Goal: Information Seeking & Learning: Learn about a topic

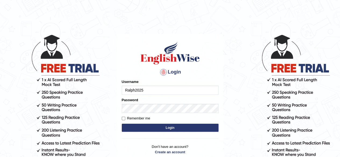
type input "Ralph2025"
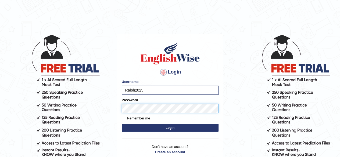
click at [122, 124] on button "Login" at bounding box center [170, 128] width 97 height 8
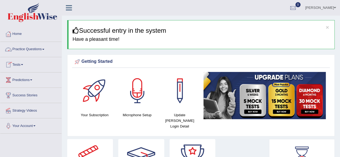
click at [40, 50] on link "Practice Questions" at bounding box center [30, 48] width 61 height 13
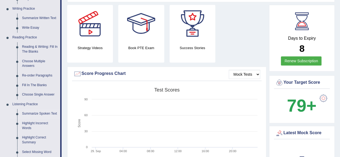
scroll to position [161, 0]
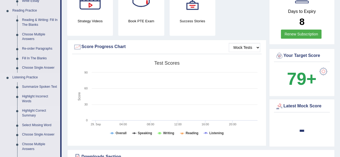
click at [31, 113] on link "Highlight Correct Summary" at bounding box center [40, 113] width 41 height 14
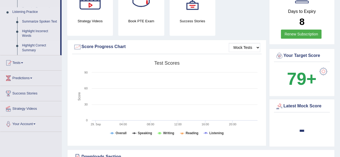
scroll to position [59, 0]
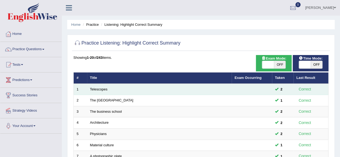
scroll to position [54, 0]
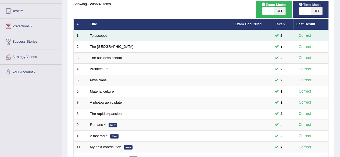
click at [97, 34] on link "Telescopes" at bounding box center [98, 36] width 17 height 4
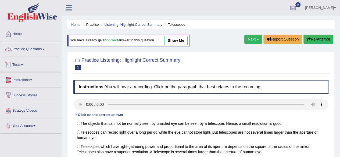
click at [44, 49] on span at bounding box center [43, 49] width 2 height 1
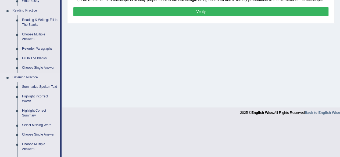
scroll to position [215, 0]
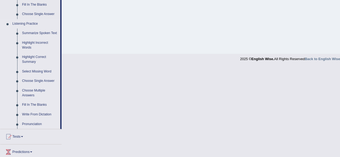
click at [34, 105] on link "Fill In The Blanks" at bounding box center [40, 105] width 41 height 10
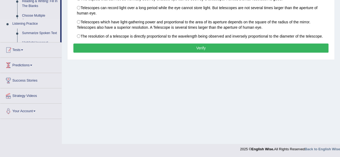
scroll to position [60, 0]
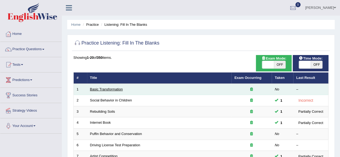
click at [105, 87] on link "Basic Transformation" at bounding box center [106, 89] width 33 height 4
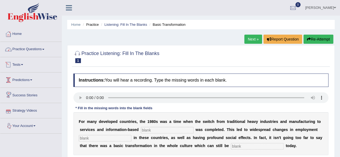
click at [51, 53] on link "Practice Questions" at bounding box center [30, 48] width 61 height 13
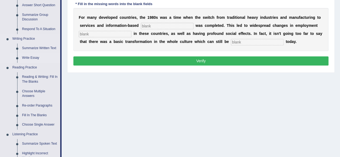
scroll to position [107, 0]
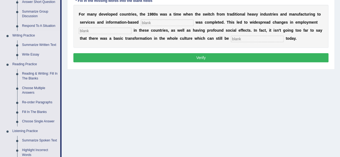
click at [36, 44] on link "Summarize Written Text" at bounding box center [40, 45] width 41 height 10
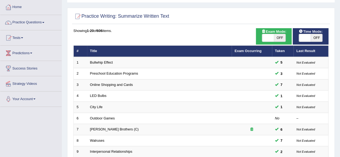
scroll to position [81, 0]
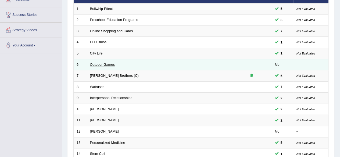
click at [102, 63] on link "Outdoor Games" at bounding box center [102, 65] width 25 height 4
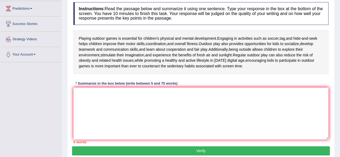
scroll to position [81, 0]
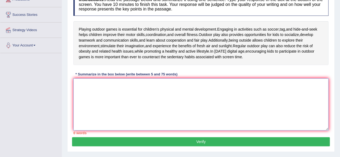
click at [104, 96] on textarea at bounding box center [200, 104] width 255 height 52
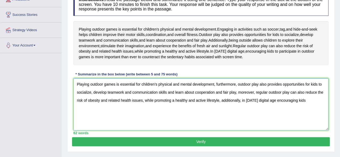
click at [276, 101] on textarea "Playing outdoor games is essential for children's physical and mental developme…" at bounding box center [200, 104] width 255 height 52
click at [312, 101] on textarea "Playing outdoor games is essential for children's physical and mental developme…" at bounding box center [200, 104] width 255 height 52
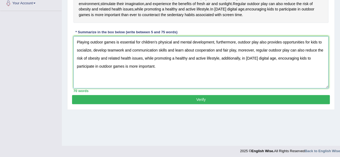
scroll to position [125, 0]
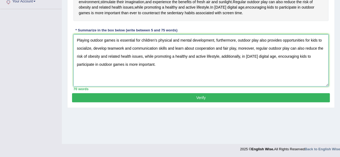
type textarea "Playing outdoor games is essential for children's physical and mental developme…"
click at [158, 99] on button "Verify" at bounding box center [200, 97] width 257 height 9
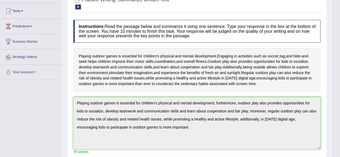
scroll to position [23, 0]
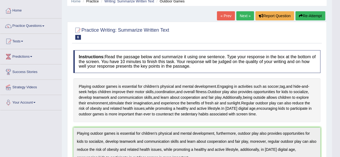
click at [248, 17] on link "Next »" at bounding box center [245, 15] width 18 height 9
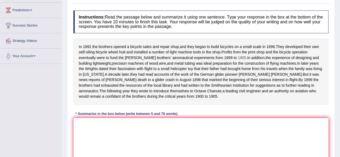
scroll to position [81, 0]
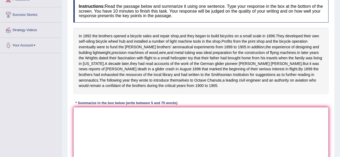
click at [139, 123] on textarea at bounding box center [200, 133] width 255 height 52
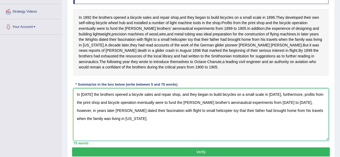
scroll to position [126, 0]
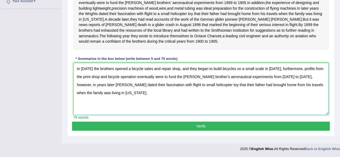
type textarea "In [DATE] the brothers opened a bicycle sales and repair shop, and they began t…"
click at [172, 130] on button "Verify" at bounding box center [200, 126] width 257 height 9
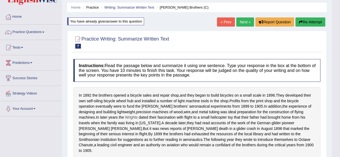
scroll to position [0, 0]
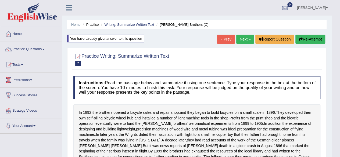
click at [243, 42] on link "Next »" at bounding box center [245, 39] width 18 height 9
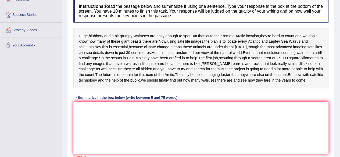
scroll to position [107, 0]
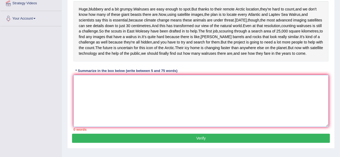
click at [122, 114] on textarea at bounding box center [200, 101] width 255 height 52
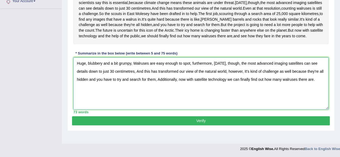
scroll to position [143, 0]
type textarea "Huge, blubbery and a bit grumpy, Walruses are easy enough to spot, furthermore,…"
click at [210, 125] on button "Verify" at bounding box center [200, 120] width 257 height 9
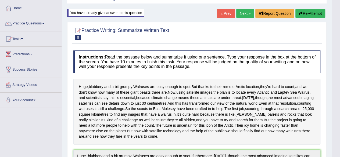
scroll to position [0, 0]
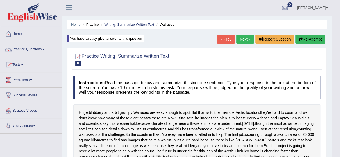
click at [300, 40] on icon "button" at bounding box center [301, 39] width 4 height 4
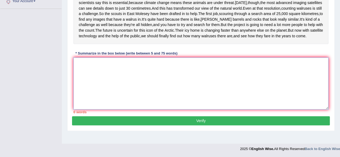
click at [126, 88] on textarea at bounding box center [200, 83] width 255 height 52
paste textarea "Huge, blubbery and a bit grumpy, Walruses are easy enough to spot, furthermore,…"
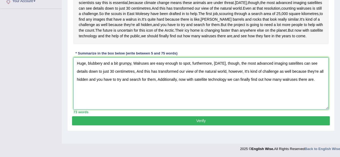
click at [87, 89] on textarea "Huge, blubbery and a bit grumpy, Walruses are easy enough to spot, furthermore,…" at bounding box center [200, 83] width 255 height 52
type textarea "Huge, blubbery and a bit grumpy, Walruses are easy enough to spot, furthermore,…"
click at [170, 125] on button "Verify" at bounding box center [200, 120] width 257 height 9
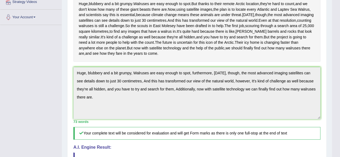
scroll to position [1, 0]
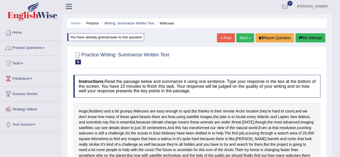
click at [35, 48] on link "Practice Questions" at bounding box center [30, 47] width 61 height 13
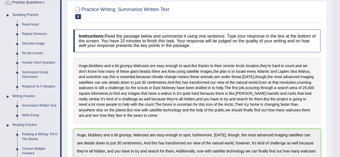
scroll to position [82, 0]
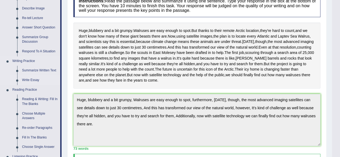
click at [29, 81] on link "Write Essay" at bounding box center [40, 80] width 41 height 10
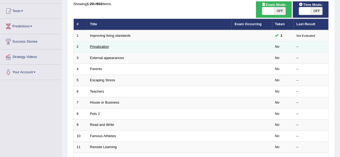
click at [98, 45] on link "Privatization" at bounding box center [99, 47] width 19 height 4
